Goal: Information Seeking & Learning: Learn about a topic

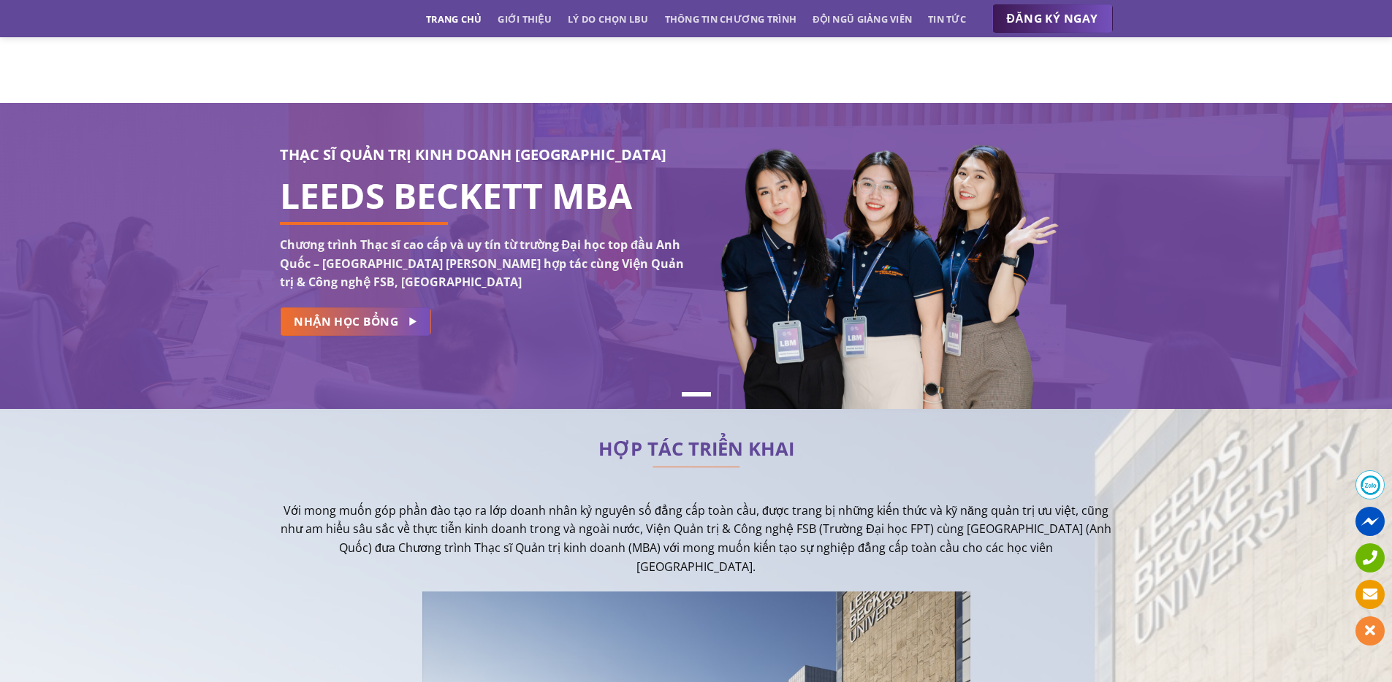
scroll to position [2293, 0]
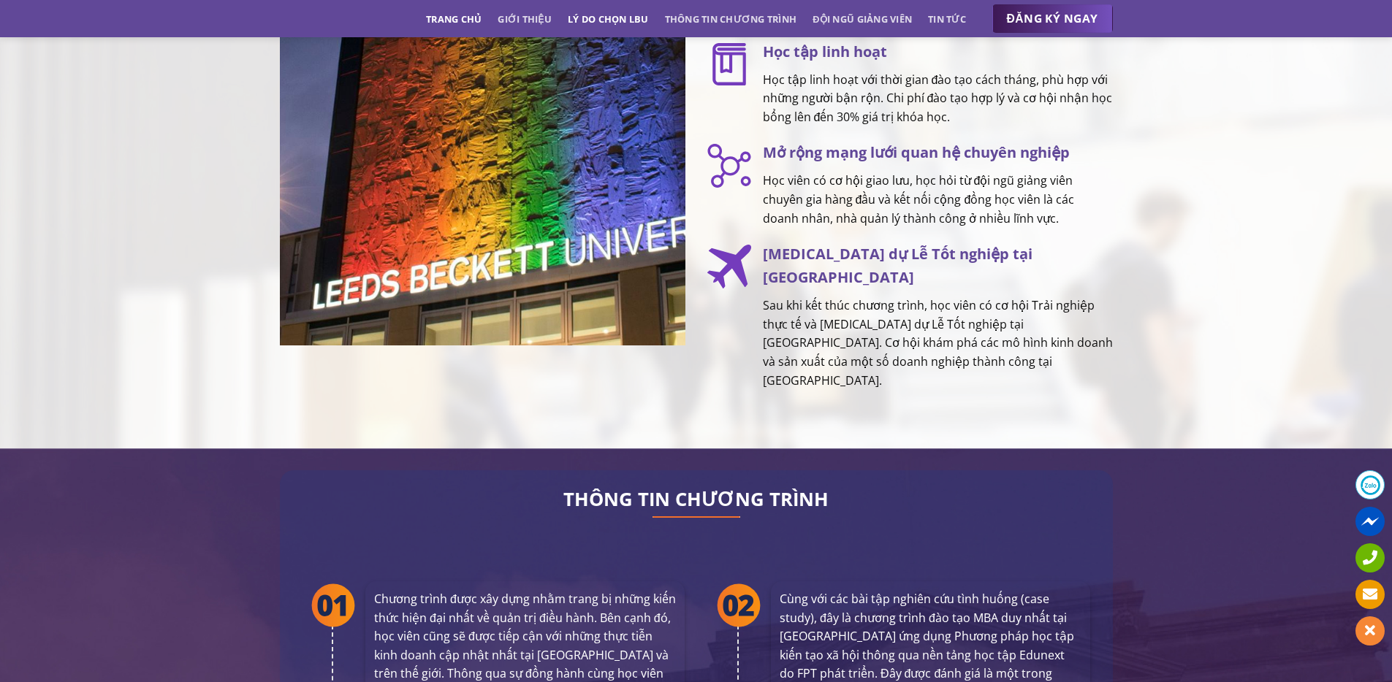
click at [583, 18] on link "Lý do chọn LBU" at bounding box center [608, 19] width 81 height 26
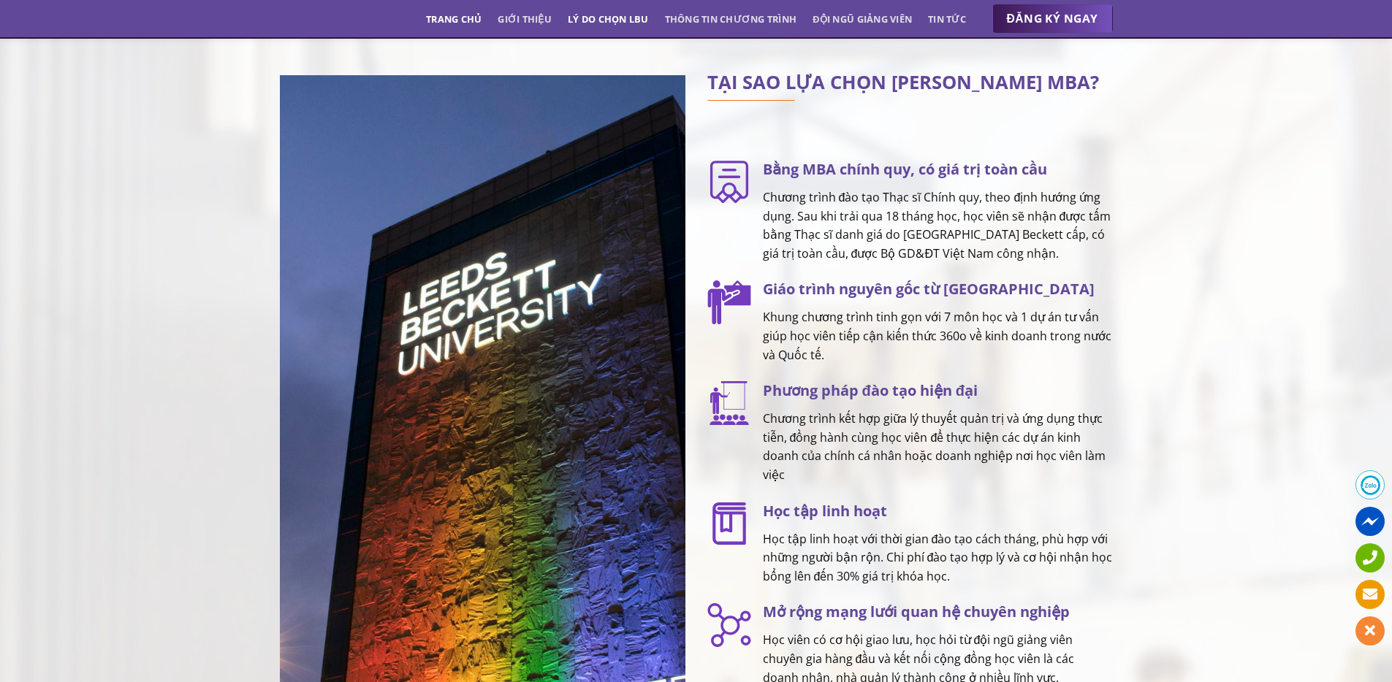
scroll to position [1833, 0]
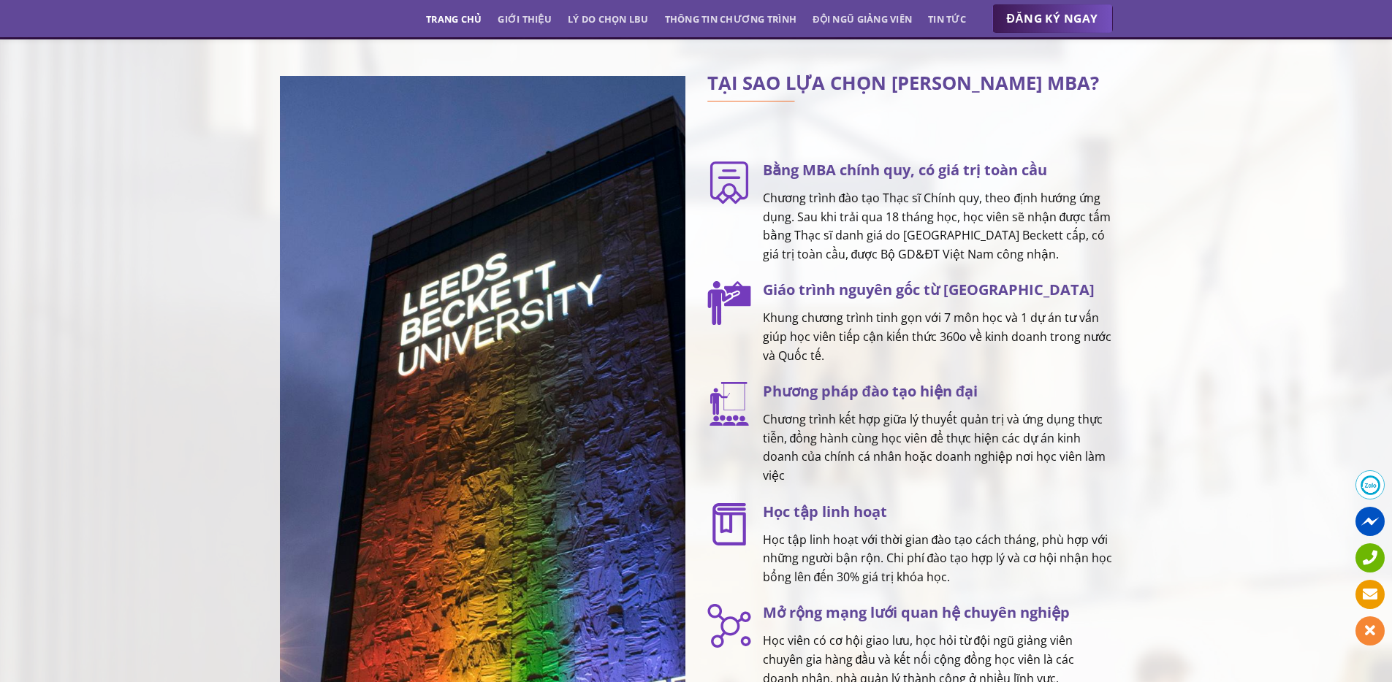
click at [452, 19] on link "Trang chủ" at bounding box center [454, 19] width 56 height 26
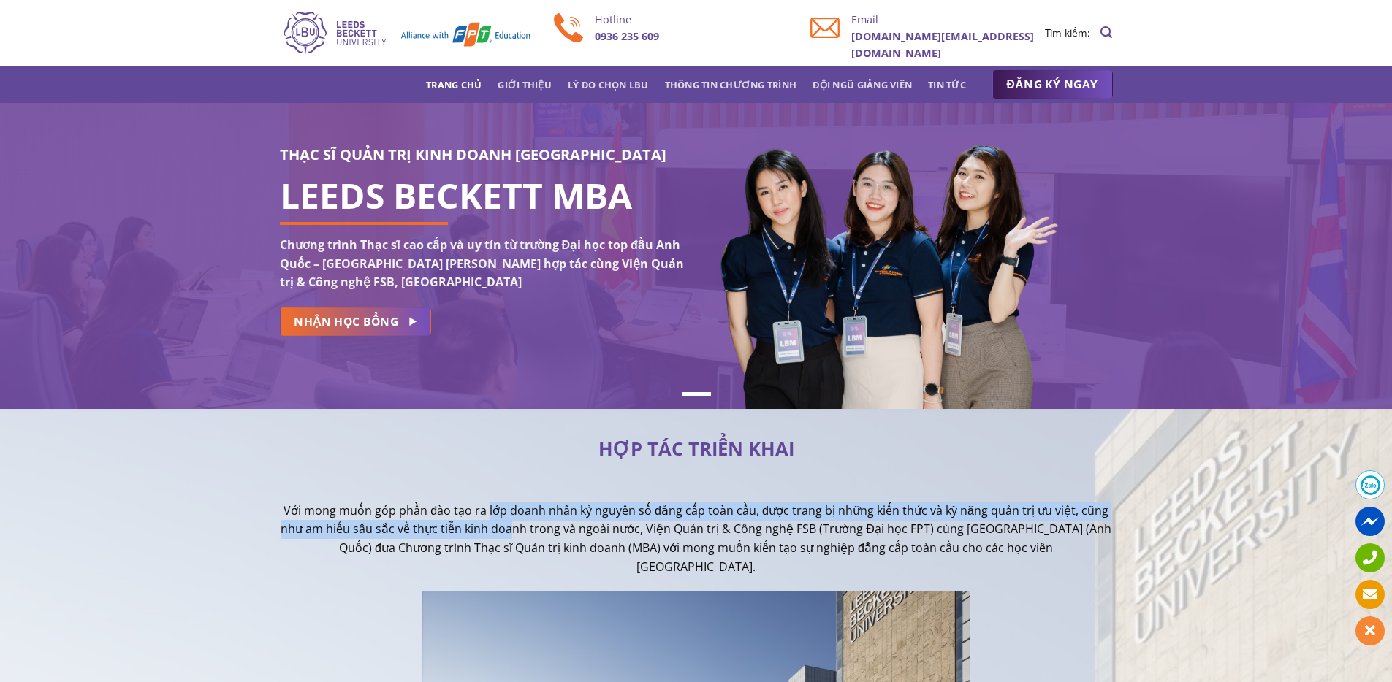
drag, startPoint x: 490, startPoint y: 513, endPoint x: 526, endPoint y: 538, distance: 43.6
click at [526, 538] on p "Với mong muốn góp phần đào tạo ra lớp doanh nhân kỷ nguyên số đẳng cấp toàn cầu…" at bounding box center [696, 539] width 833 height 75
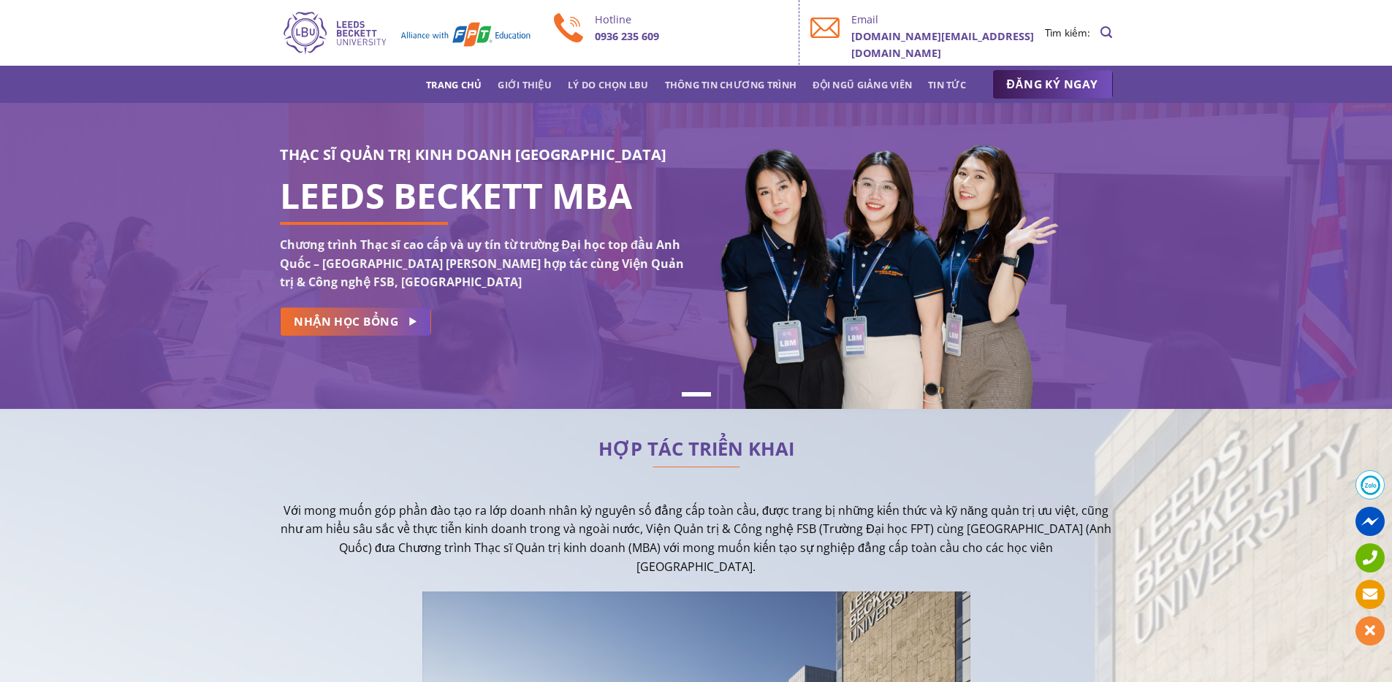
click at [581, 553] on p "Với mong muốn góp phần đào tạo ra lớp doanh nhân kỷ nguyên số đẳng cấp toàn cầu…" at bounding box center [696, 539] width 833 height 75
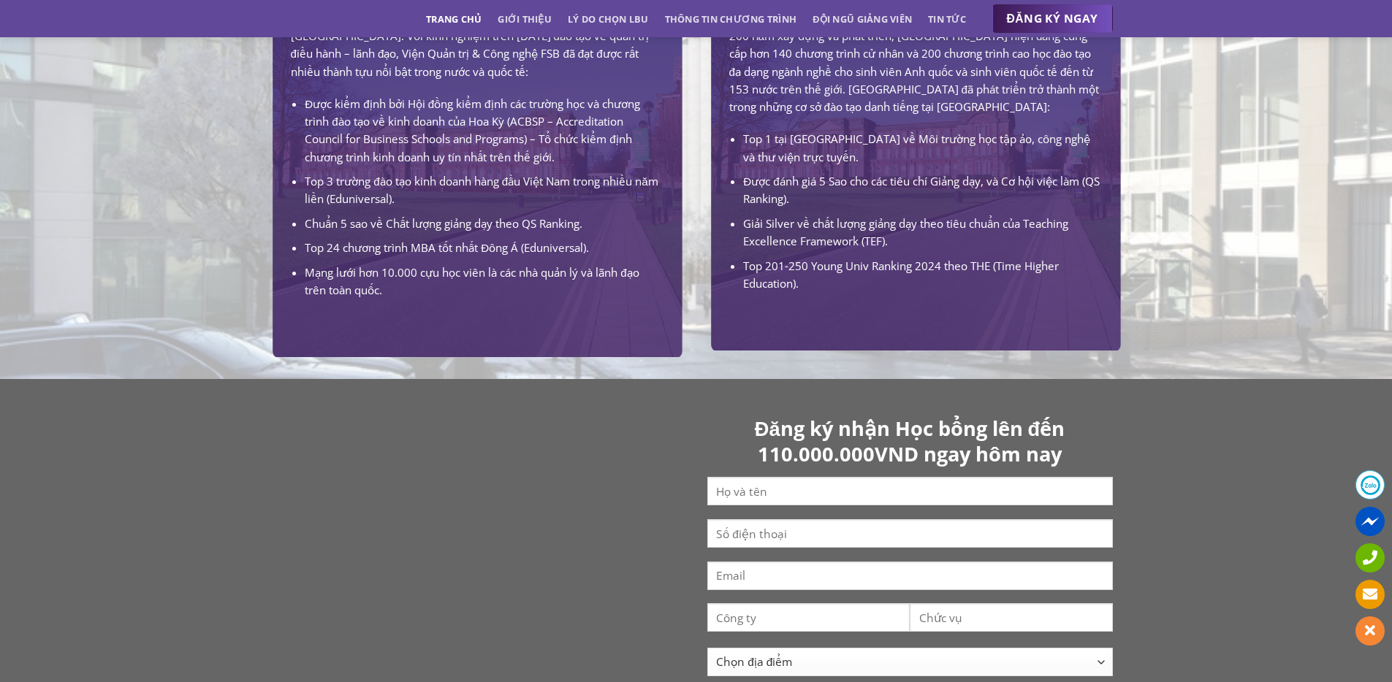
scroll to position [1100, 0]
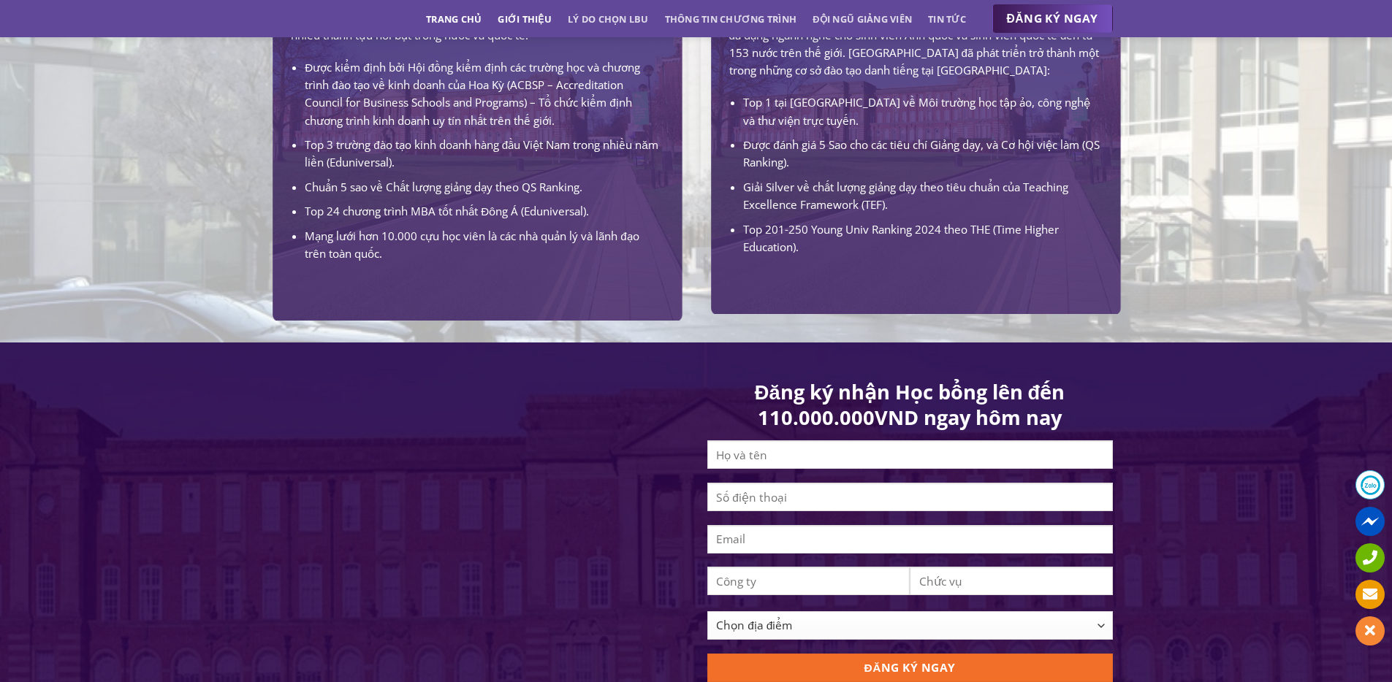
click at [508, 20] on link "Giới thiệu" at bounding box center [524, 19] width 54 height 26
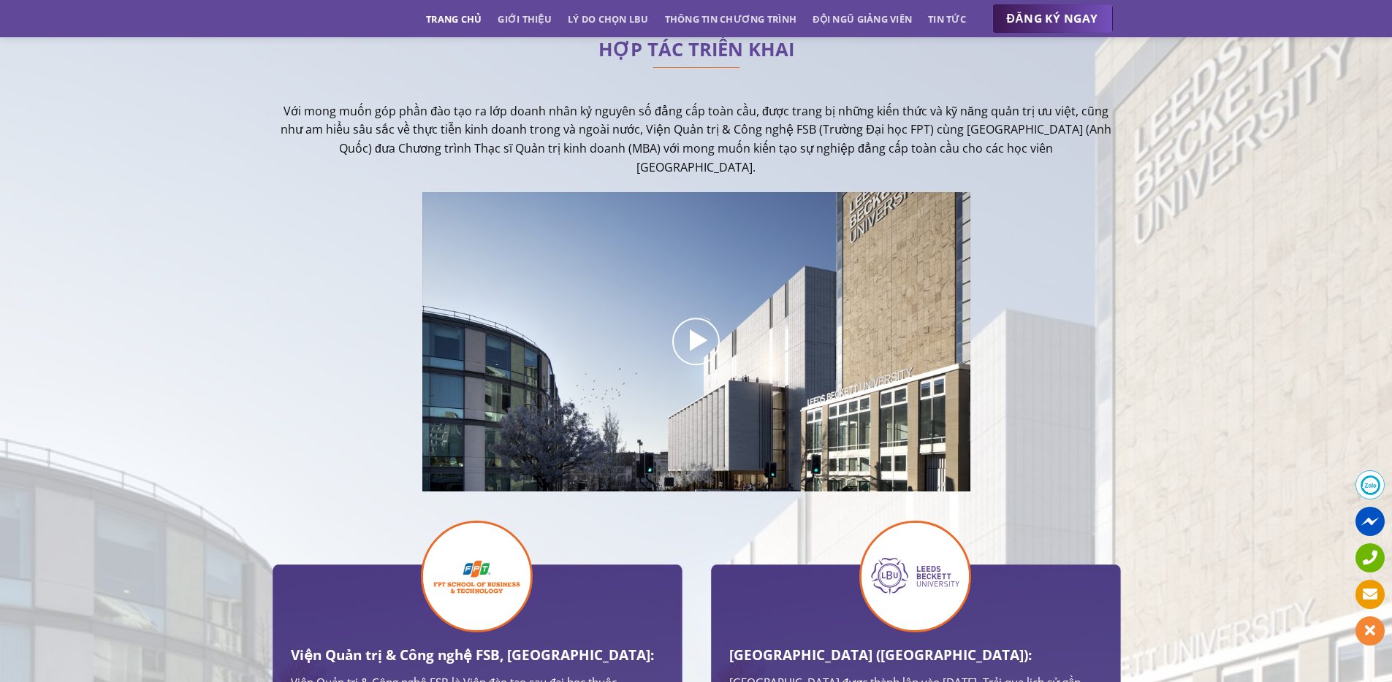
scroll to position [0, 0]
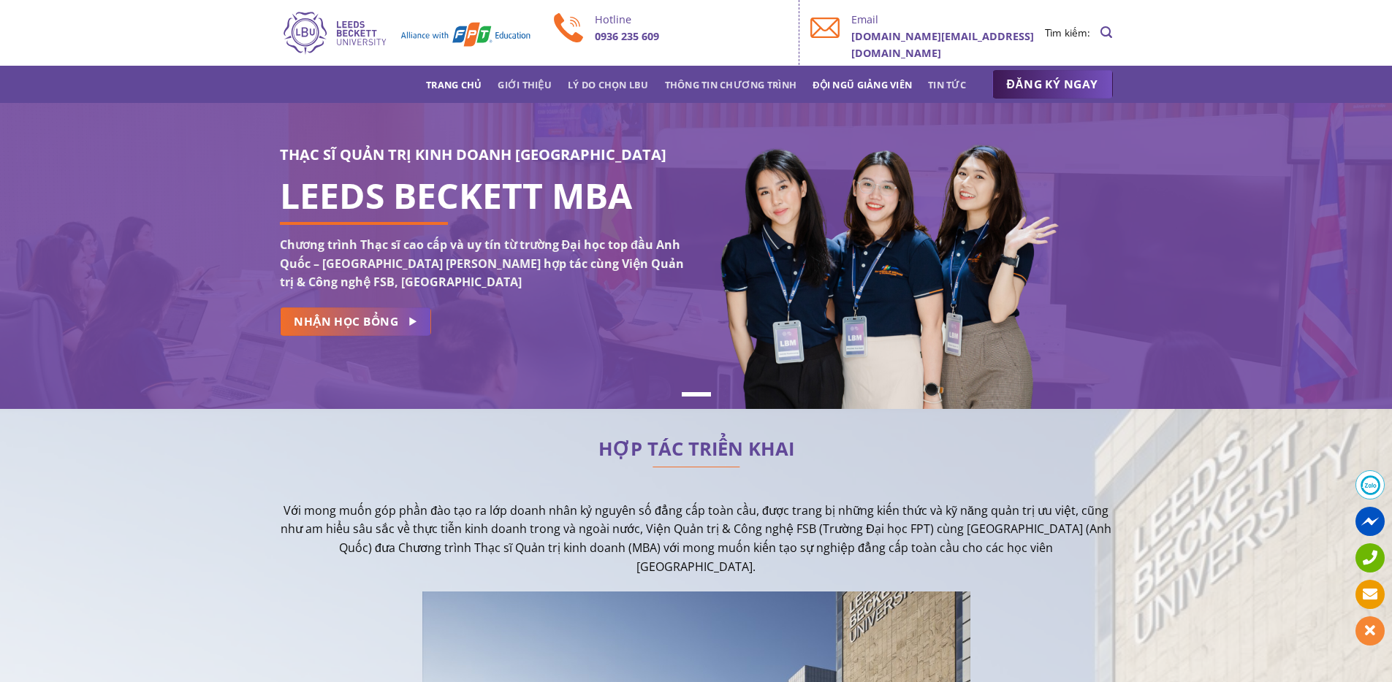
click at [853, 85] on link "Đội ngũ giảng viên" at bounding box center [861, 85] width 99 height 26
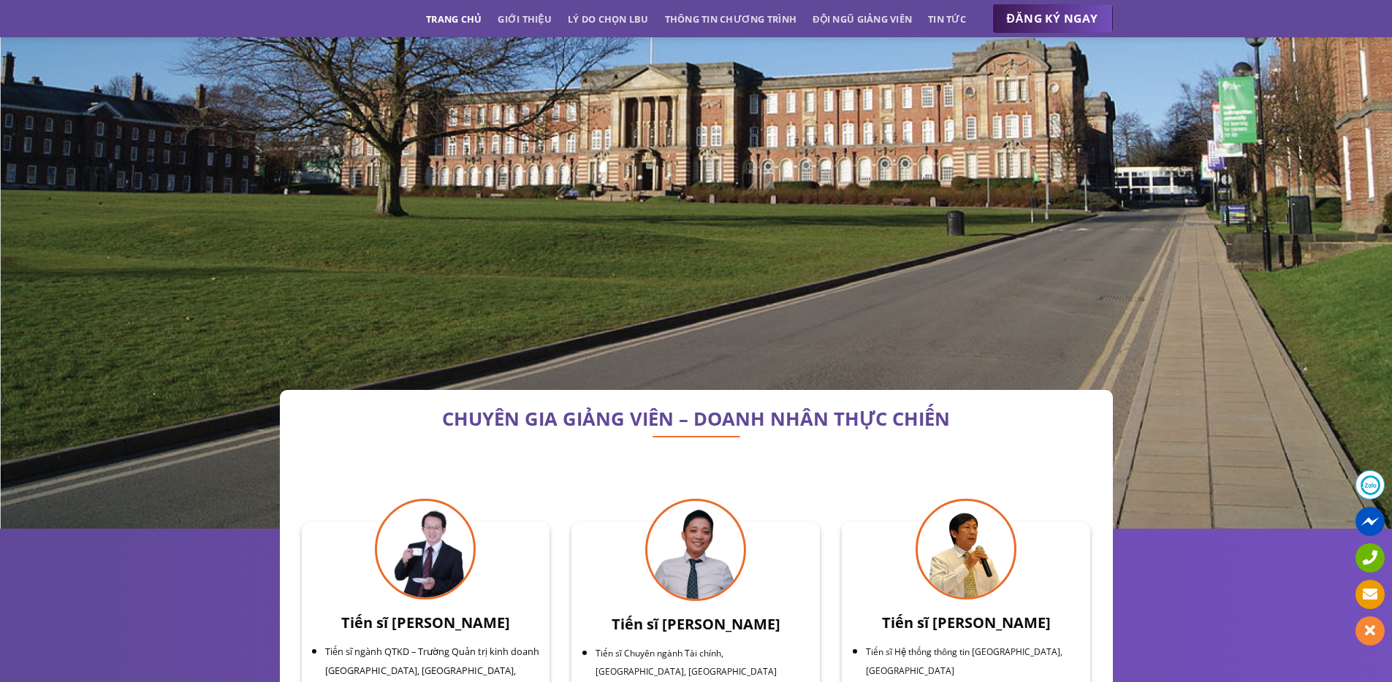
scroll to position [4676, 0]
